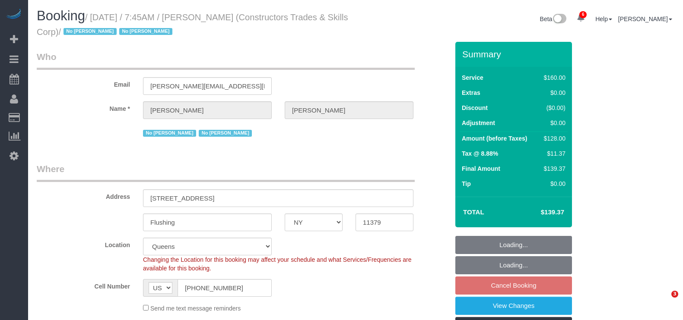
select select "NY"
select select "number:89"
select select "number:90"
select select "number:15"
select select "number:5"
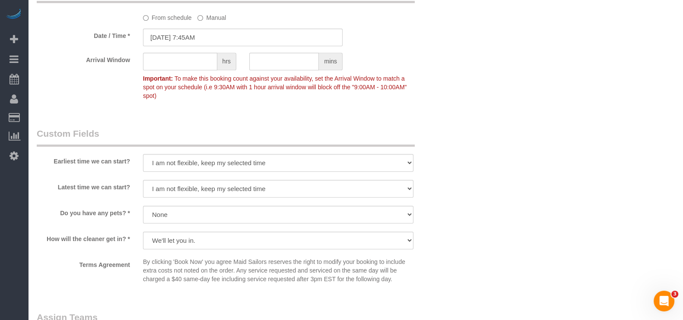
scroll to position [863, 0]
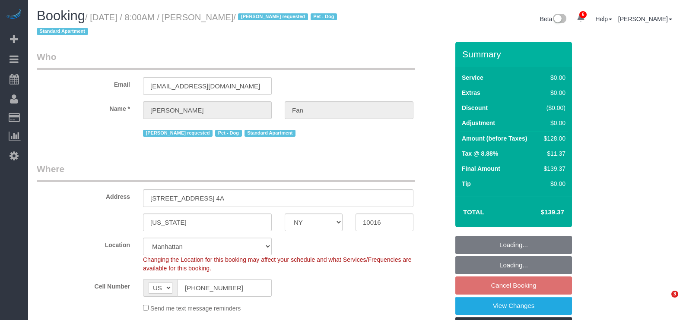
select select "NY"
select select "1"
select select "spot1"
select select "number:89"
select select "number:90"
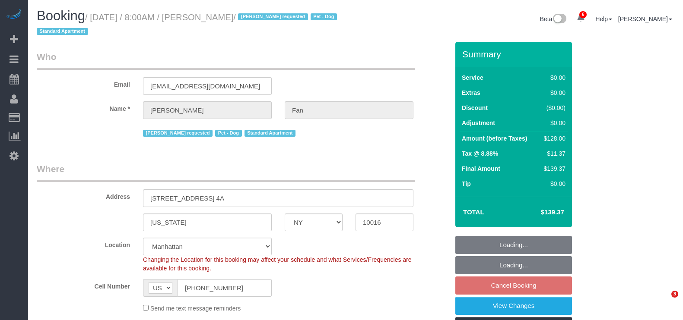
select select "number:13"
select select "number:5"
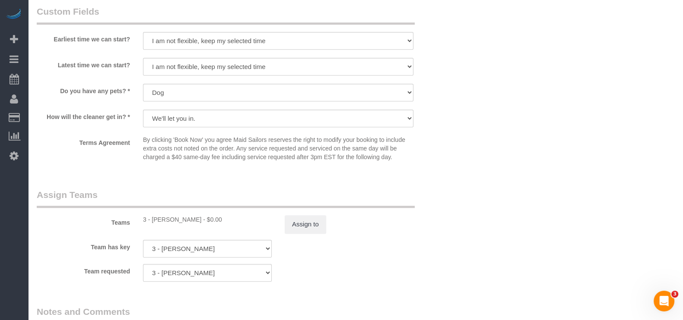
scroll to position [1079, 0]
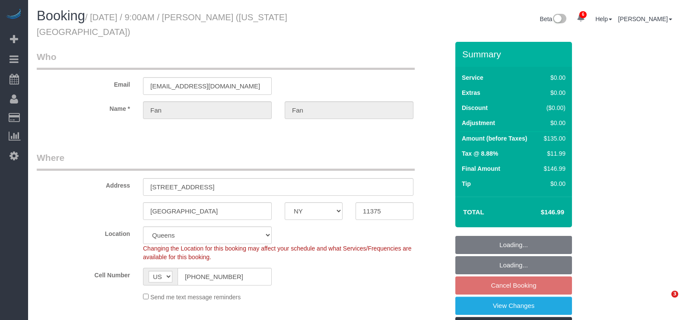
select select "NY"
select select "spot2"
select select "number:89"
select select "number:70"
select select "number:15"
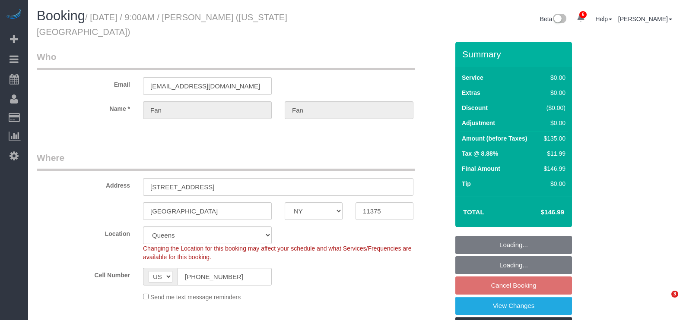
select select "number:7"
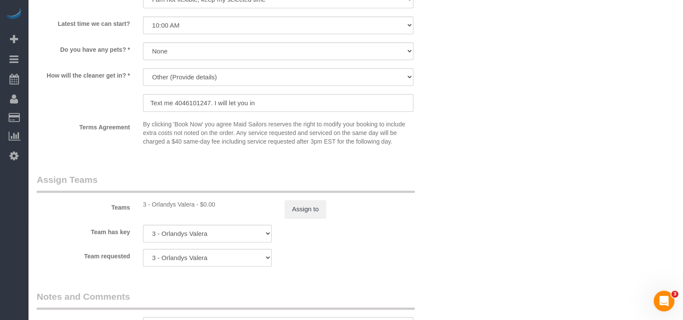
scroll to position [1079, 0]
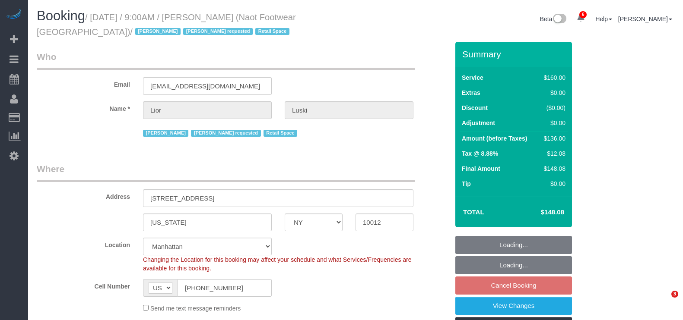
select select "NY"
select select "string:stripe-pm_1RpXIJ4VGloSiKo714XigFPm"
select select "spot2"
select select "number:89"
select select "number:90"
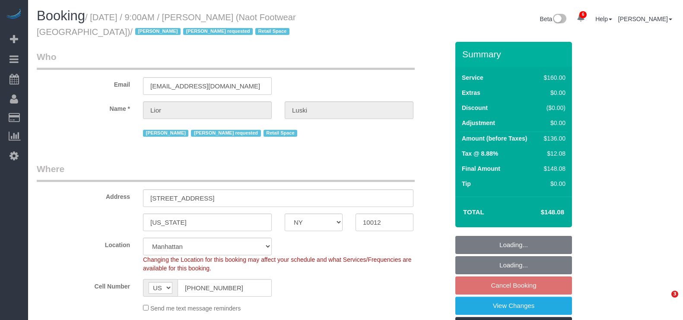
select select "number:15"
select select "number:7"
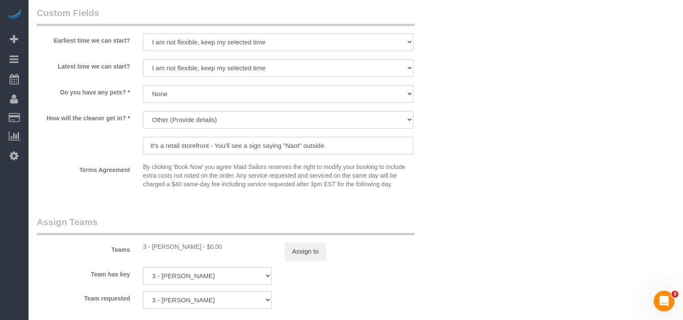
scroll to position [917, 0]
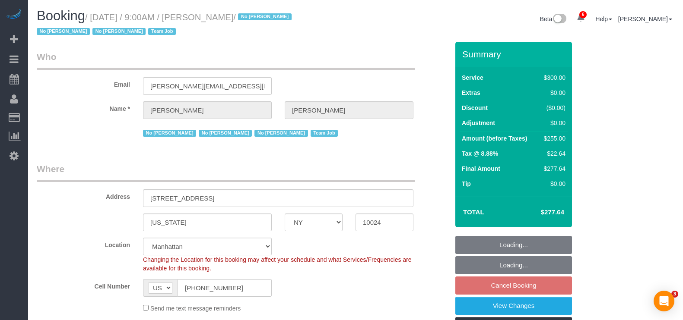
select select "NY"
select select "spot2"
select select "number:89"
select select "number:90"
select select "number:15"
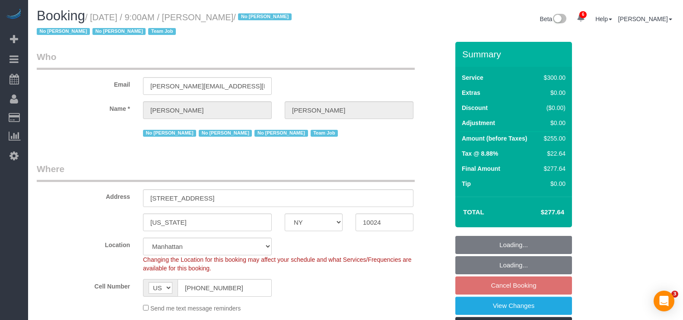
select select "number:5"
select select "number:21"
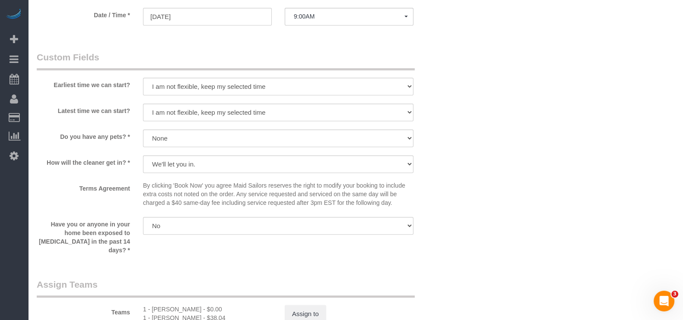
scroll to position [863, 0]
